Goal: Check status: Verify the current state of an ongoing process or item

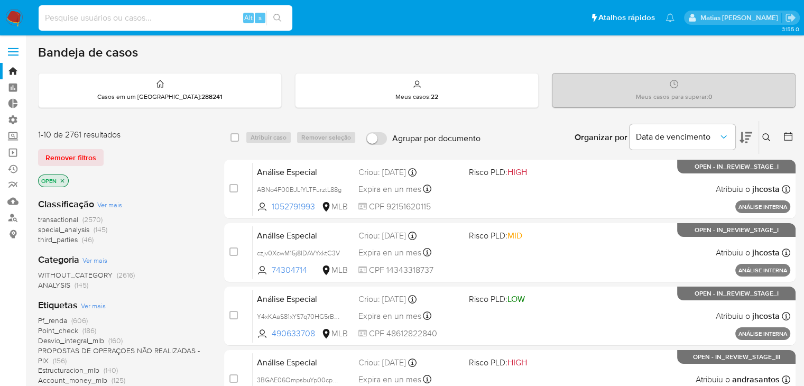
click at [127, 16] on input at bounding box center [166, 18] width 254 height 14
paste input "2270541050"
type input "2270541050"
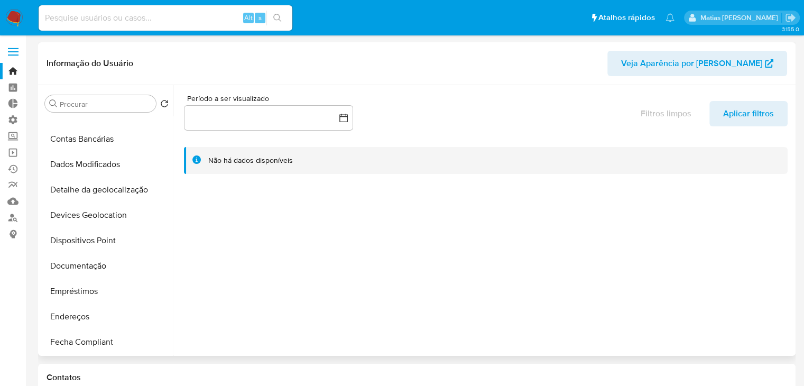
select select "10"
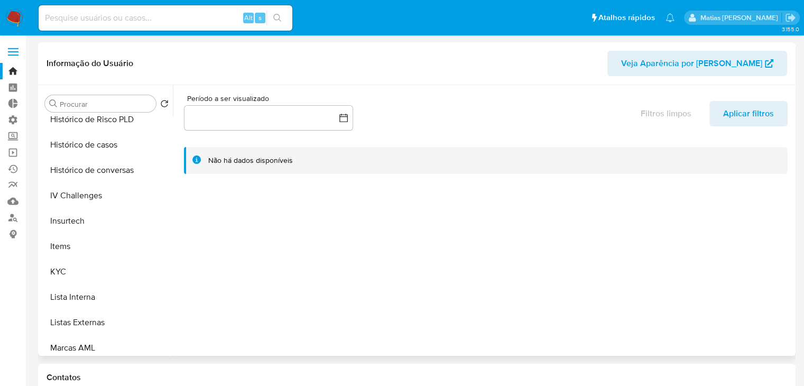
scroll to position [368, 0]
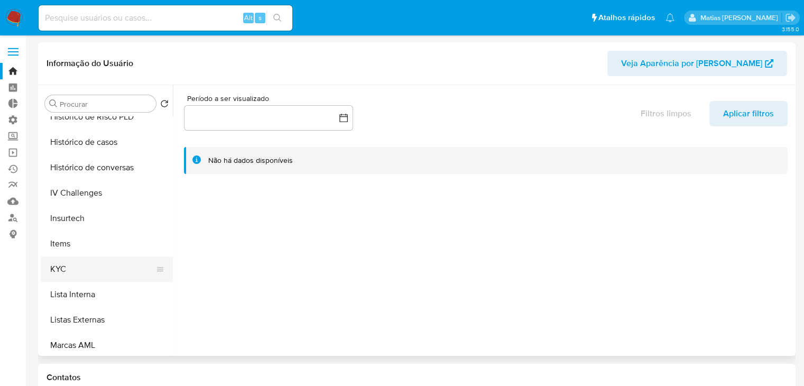
click at [115, 268] on button "KYC" at bounding box center [103, 268] width 124 height 25
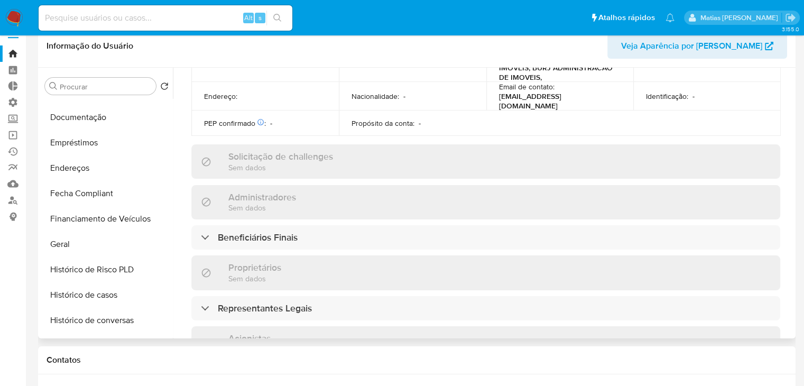
scroll to position [200, 0]
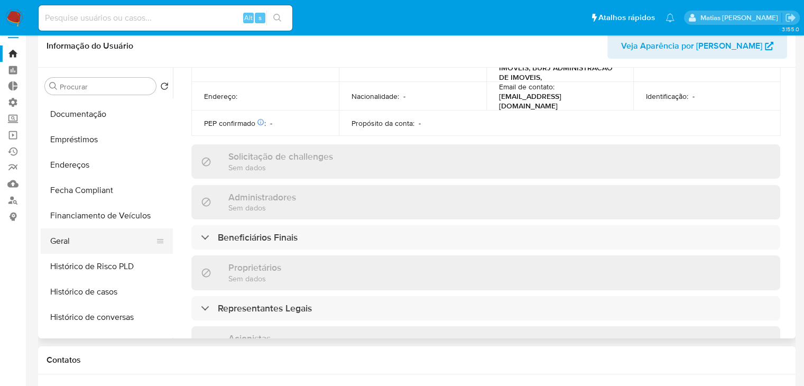
click at [123, 242] on button "Geral" at bounding box center [103, 240] width 124 height 25
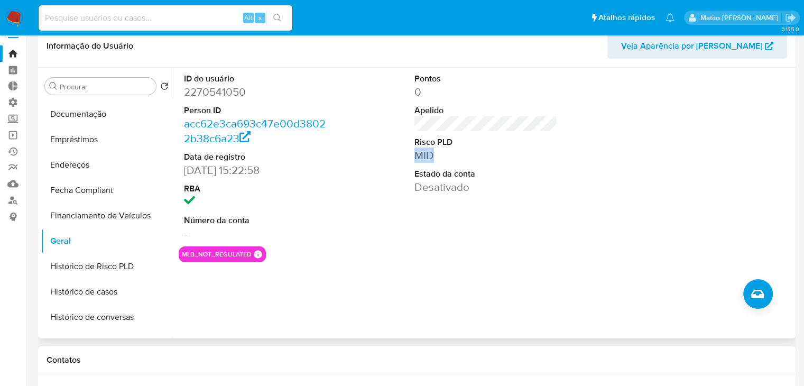
drag, startPoint x: 412, startPoint y: 152, endPoint x: 442, endPoint y: 155, distance: 29.7
click at [442, 155] on div "Pontos 0 Apelido Risco PLD MID Estado da conta Desativado" at bounding box center [486, 157] width 154 height 179
drag, startPoint x: 173, startPoint y: 213, endPoint x: 173, endPoint y: 237, distance: 23.8
click at [173, 237] on div "ID do usuário 2270541050 Person ID acc62e3ca693c47e00d38022b38c6a23 Data de reg…" at bounding box center [483, 203] width 620 height 271
click at [142, 266] on button "Histórico de Risco PLD" at bounding box center [103, 266] width 124 height 25
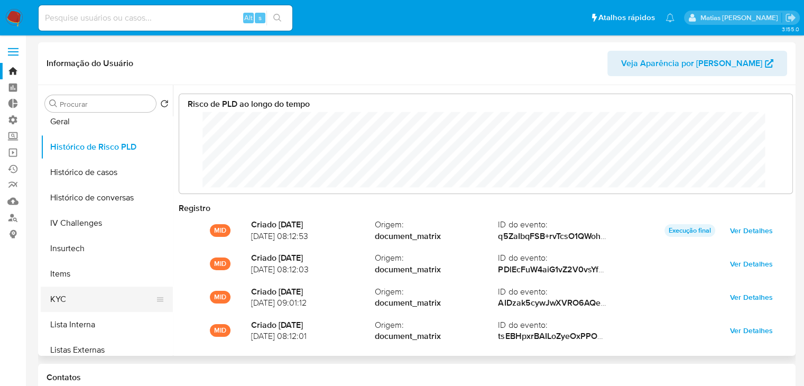
scroll to position [340, 0]
click at [122, 304] on button "KYC" at bounding box center [103, 296] width 124 height 25
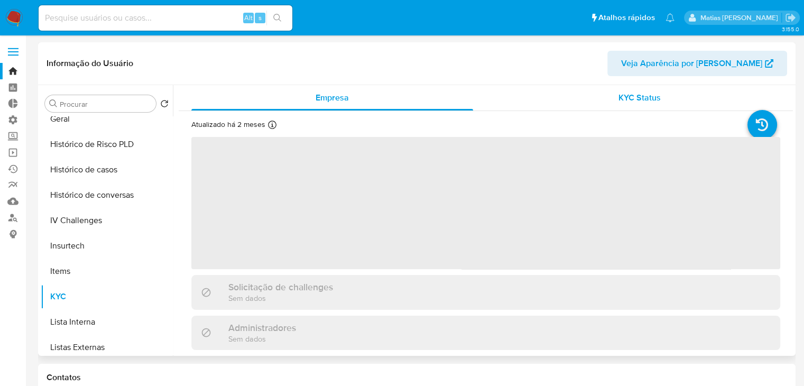
click at [642, 92] on span "KYC Status" at bounding box center [640, 97] width 42 height 12
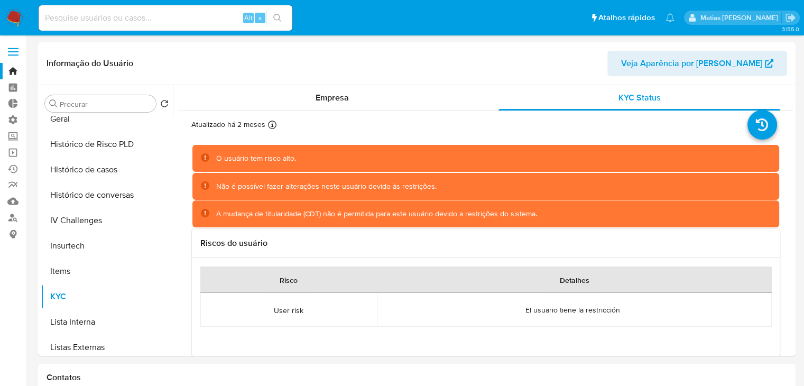
click at [176, 11] on input at bounding box center [166, 18] width 254 height 14
paste input "184157470"
type input "184157470"
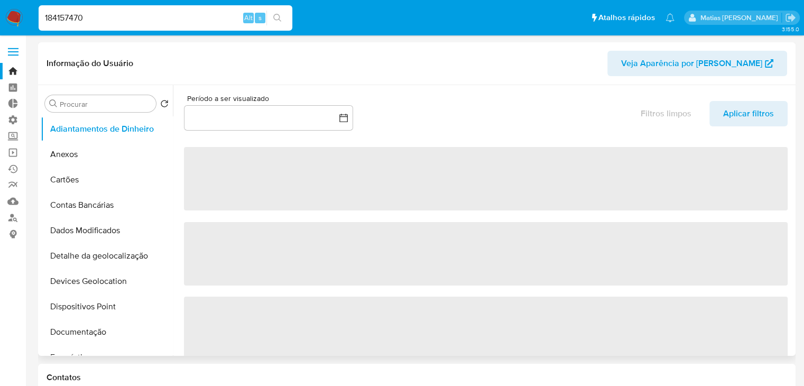
select select "10"
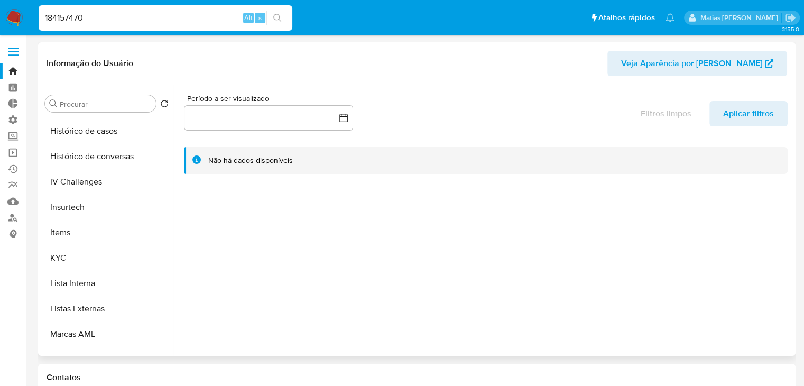
scroll to position [401, 0]
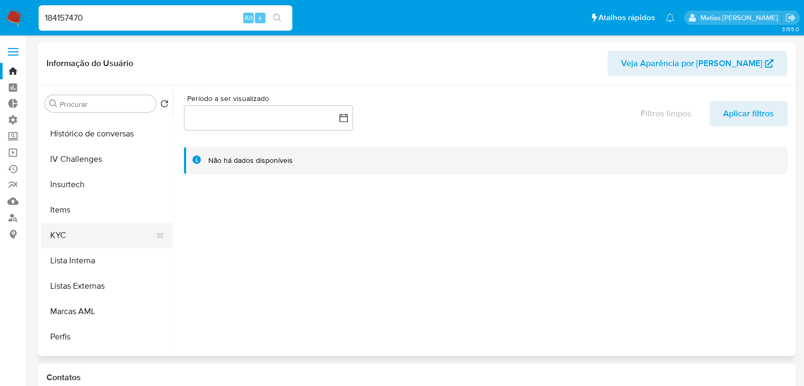
click at [102, 233] on button "KYC" at bounding box center [103, 235] width 124 height 25
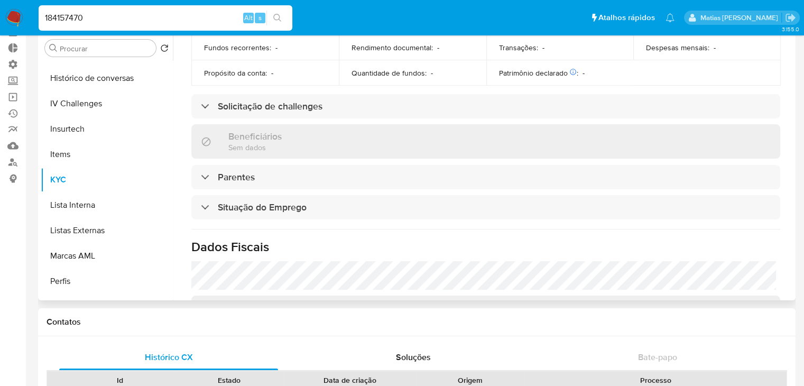
scroll to position [298, 0]
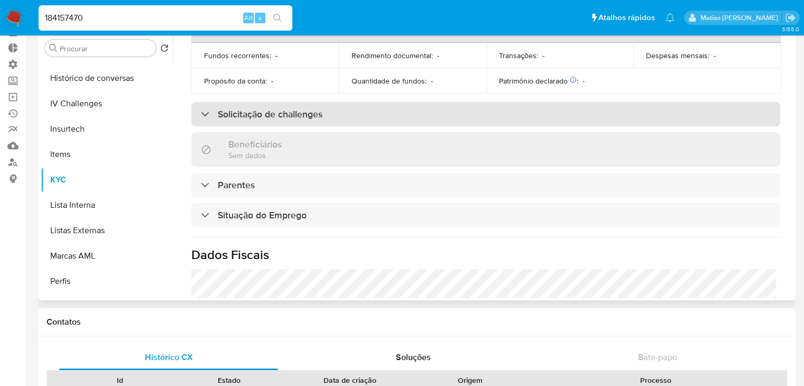
click at [408, 114] on div "Solicitação de challenges" at bounding box center [485, 114] width 589 height 24
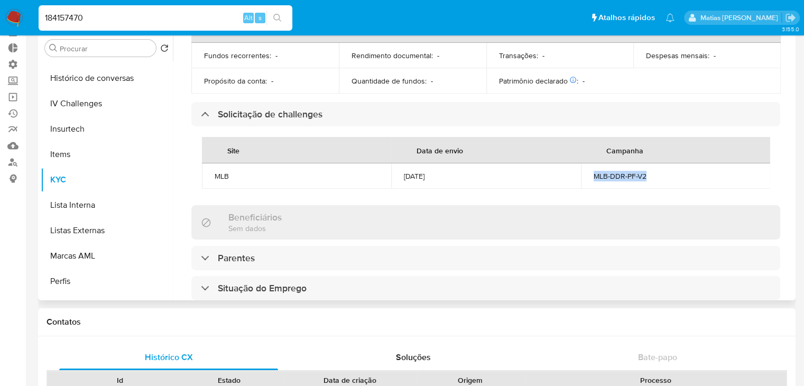
drag, startPoint x: 592, startPoint y: 177, endPoint x: 644, endPoint y: 176, distance: 51.3
click at [644, 176] on div "MLB-DDR-PF-V2" at bounding box center [676, 176] width 164 height 10
click at [594, 176] on div "MLB-DDR-PF-V2" at bounding box center [676, 176] width 164 height 10
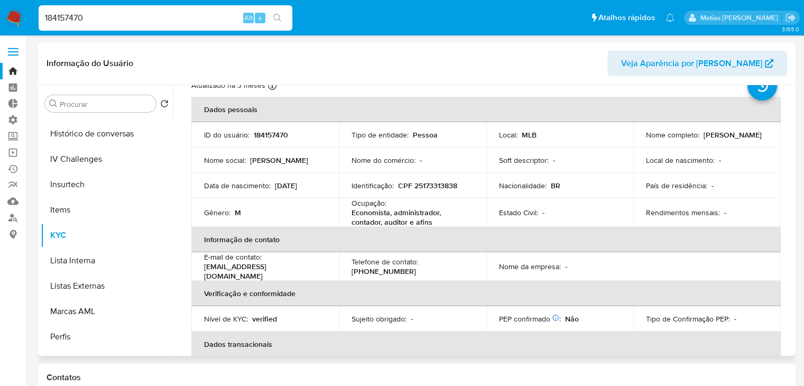
scroll to position [0, 0]
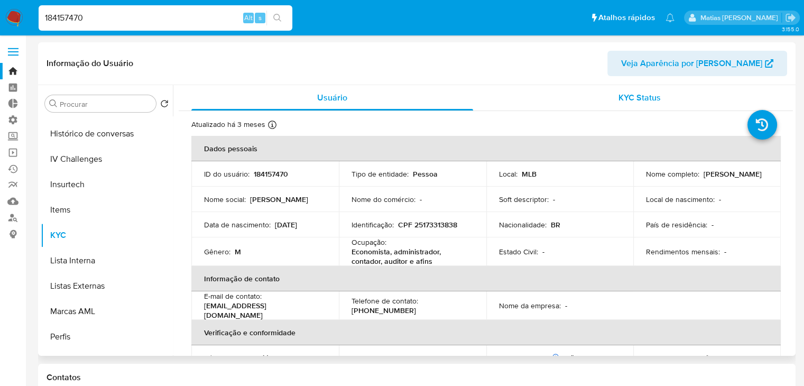
click at [634, 96] on span "KYC Status" at bounding box center [640, 97] width 42 height 12
